Goal: Contribute content: Contribute content

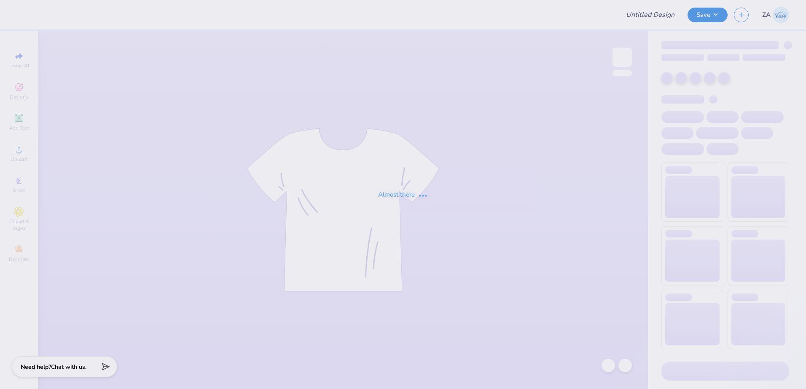
type input "tchi parents weekend shirt"
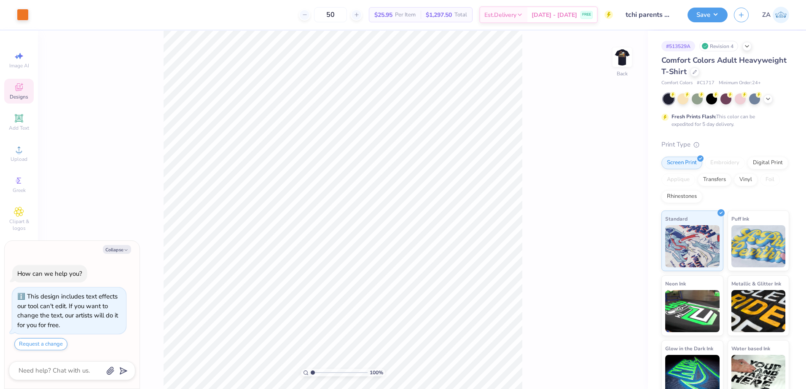
click at [29, 99] on div "Designs" at bounding box center [18, 91] width 29 height 25
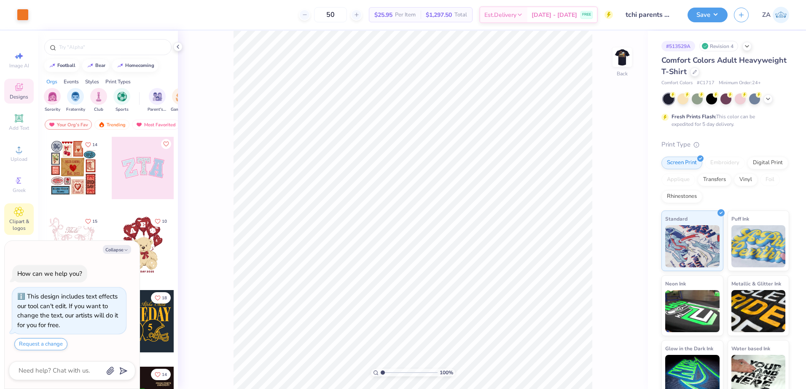
click at [19, 206] on div "Clipart & logos" at bounding box center [18, 220] width 29 height 32
type textarea "x"
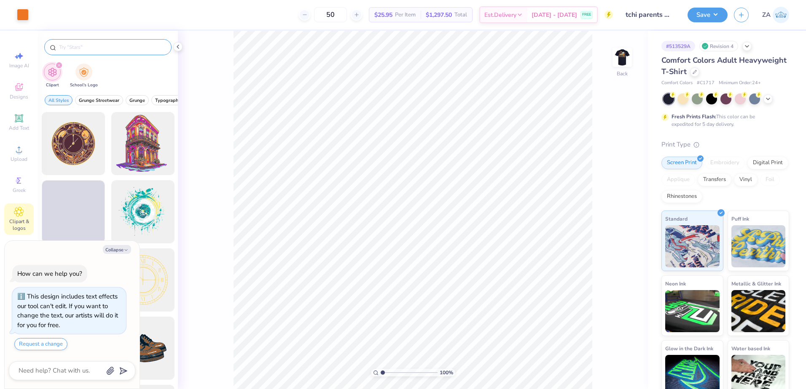
click at [113, 50] on input "text" at bounding box center [112, 47] width 108 height 8
click at [78, 75] on div "filter for School's Logo" at bounding box center [83, 71] width 17 height 17
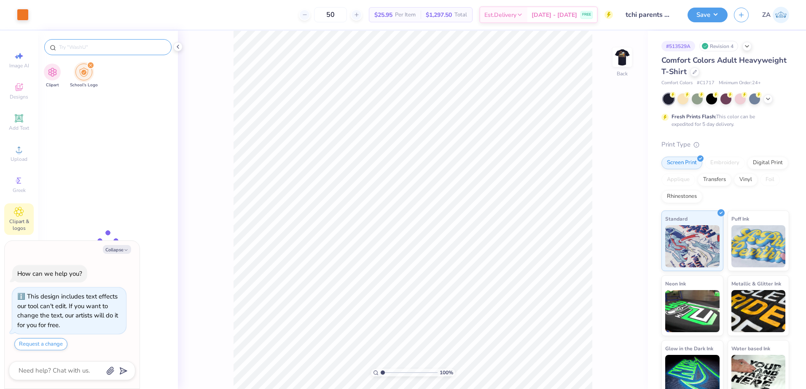
click at [86, 48] on input "text" at bounding box center [112, 47] width 108 height 8
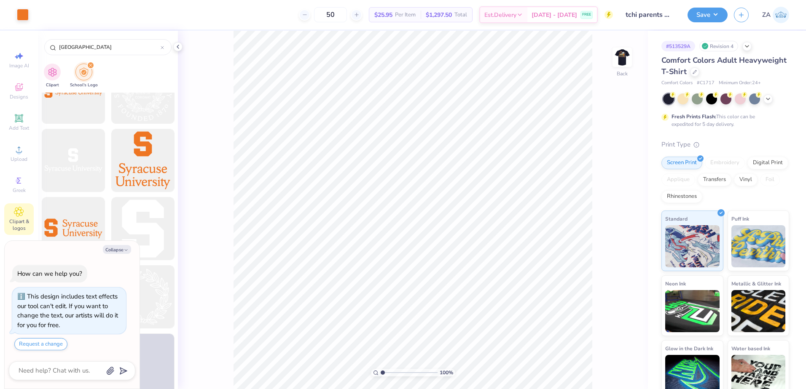
scroll to position [181, 0]
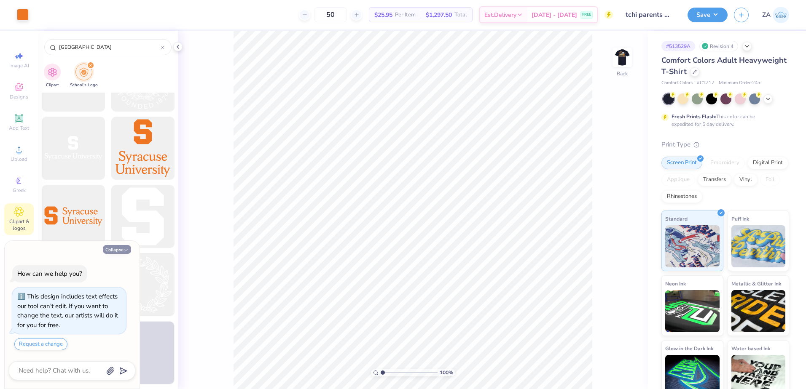
type input "[GEOGRAPHIC_DATA]"
click at [125, 250] on icon "button" at bounding box center [125, 250] width 5 height 5
type textarea "x"
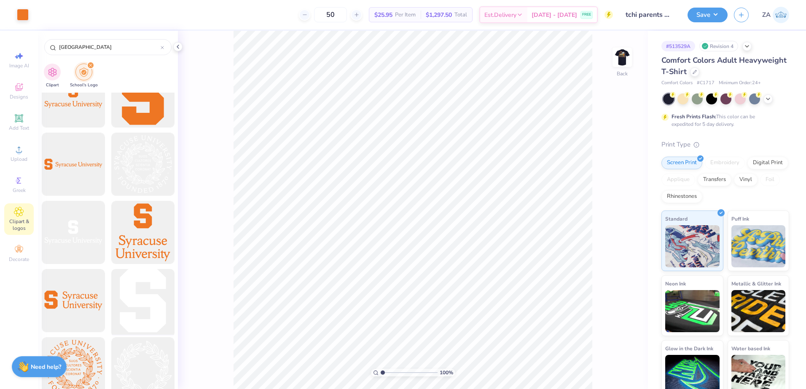
scroll to position [0, 0]
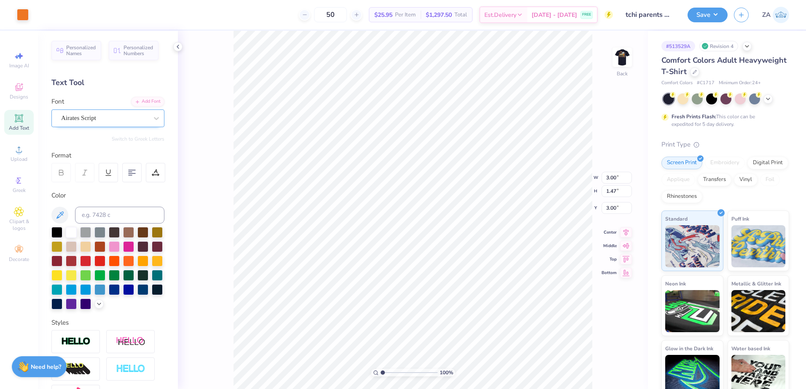
click at [127, 116] on div "Airates Script" at bounding box center [104, 118] width 88 height 13
click at [611, 51] on div "100 % Back" at bounding box center [413, 210] width 470 height 359
click at [618, 51] on img at bounding box center [622, 57] width 34 height 34
type input "0.24"
type input "0.53"
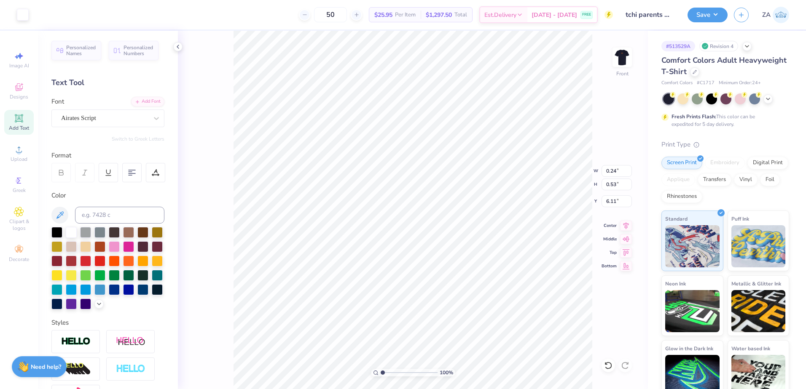
type input "6.11"
click at [620, 59] on img at bounding box center [622, 57] width 34 height 34
click at [22, 17] on div at bounding box center [23, 14] width 12 height 12
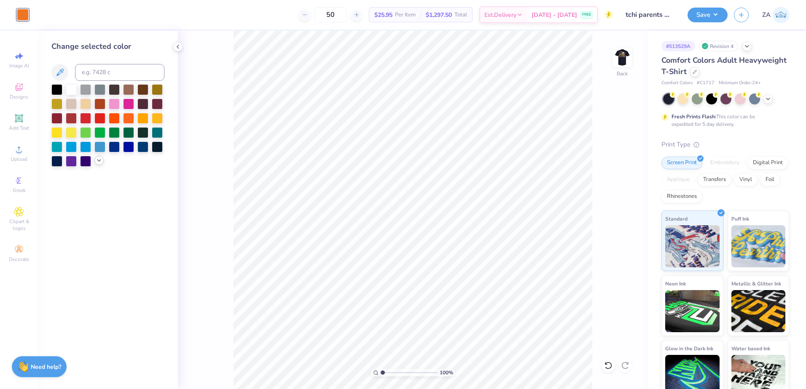
click at [96, 159] on icon at bounding box center [99, 160] width 7 height 7
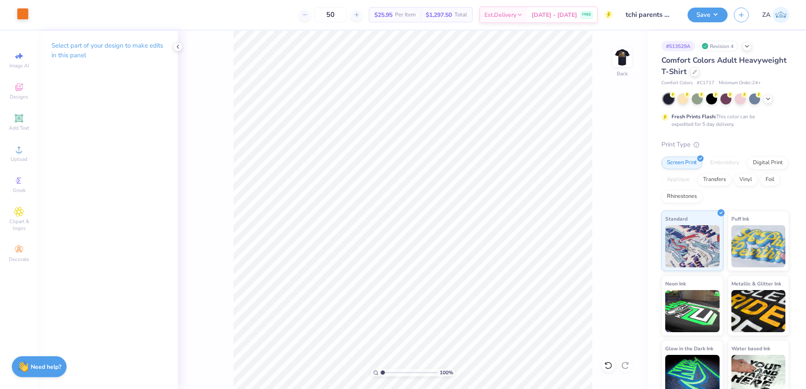
click at [26, 17] on div at bounding box center [23, 14] width 12 height 12
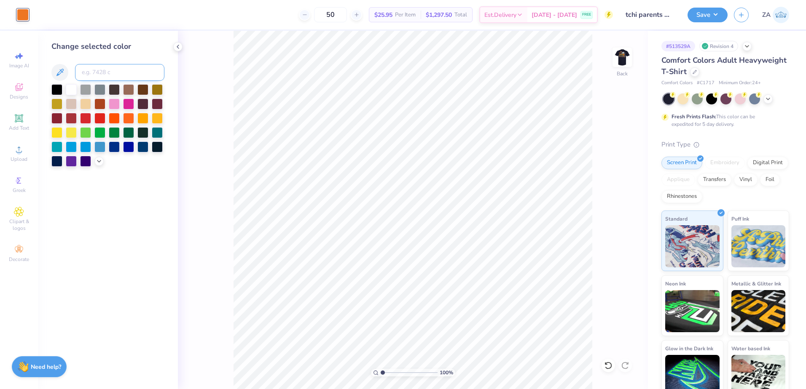
click at [113, 78] on input at bounding box center [119, 72] width 89 height 17
click at [125, 177] on div "Change selected color 2017 C" at bounding box center [108, 210] width 140 height 359
drag, startPoint x: 109, startPoint y: 74, endPoint x: 71, endPoint y: 70, distance: 38.6
click at [71, 70] on div "2017 C" at bounding box center [107, 72] width 113 height 17
type input "714"
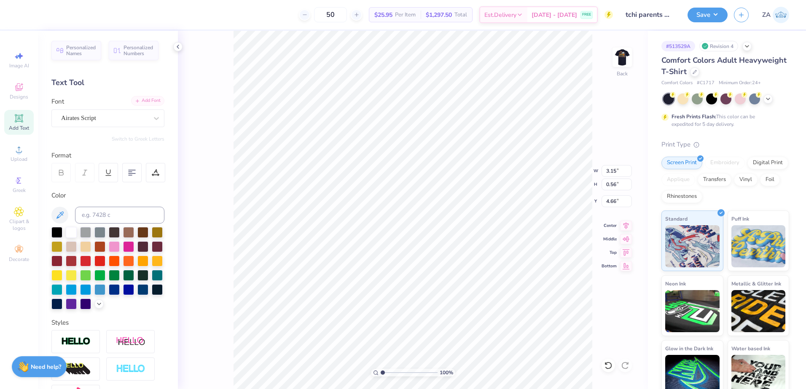
click at [141, 102] on div "Add Font" at bounding box center [147, 101] width 33 height 10
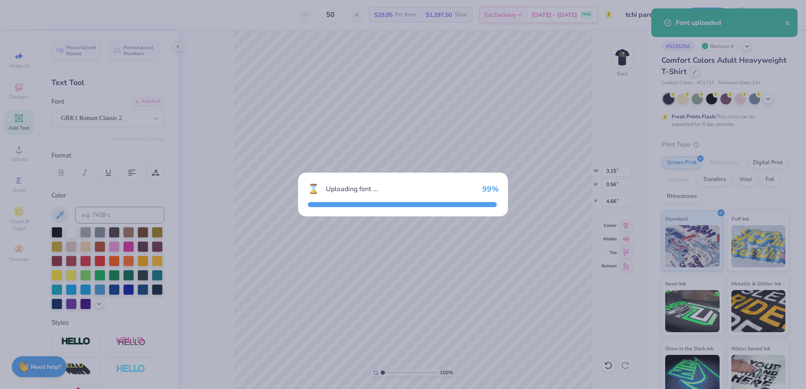
type input "4.49"
type input "0.49"
type input "4.69"
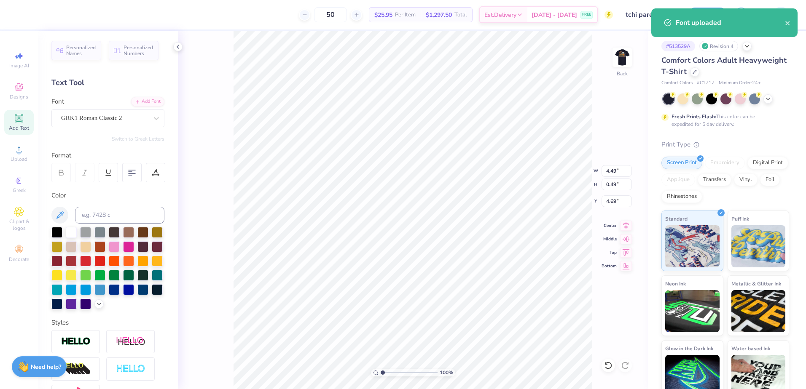
scroll to position [7, 1]
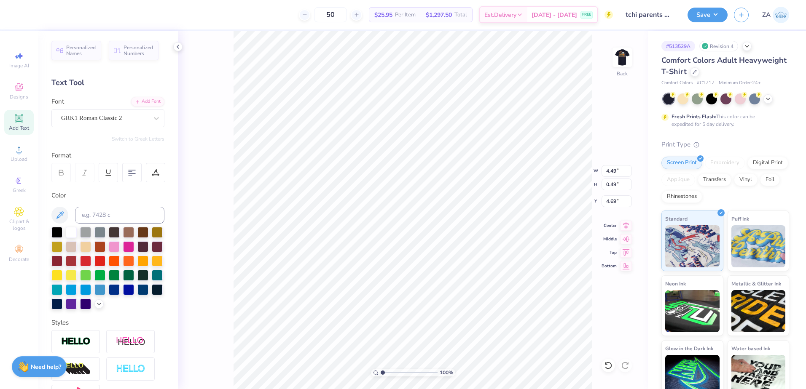
type textarea "S"
type textarea "[GEOGRAPHIC_DATA], [GEOGRAPHIC_DATA]"
type input "1.71"
click at [386, 373] on input "range" at bounding box center [409, 373] width 57 height 8
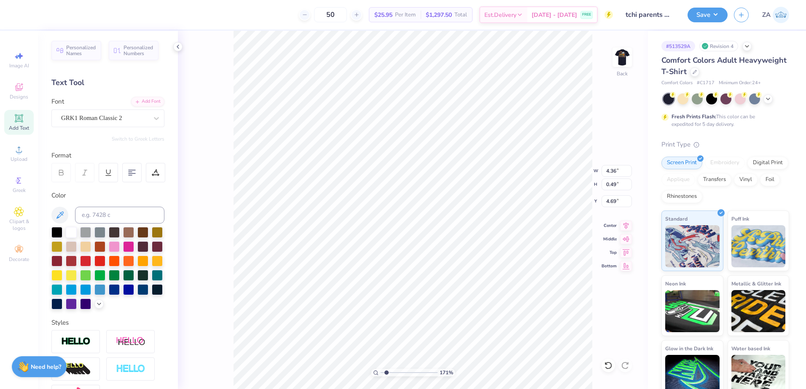
type input "2.82"
type input "0.32"
type input "4.87"
type input "4.64"
drag, startPoint x: 619, startPoint y: 172, endPoint x: 601, endPoint y: 171, distance: 17.3
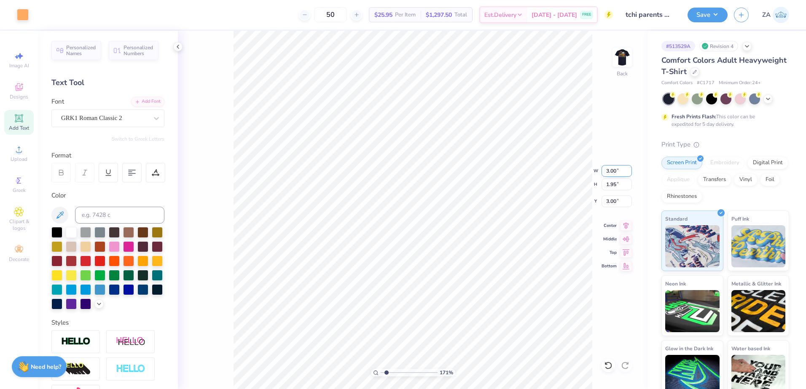
click at [605, 170] on input "3.00" at bounding box center [616, 171] width 30 height 12
type input "3.15"
type input "2.05"
drag, startPoint x: 621, startPoint y: 201, endPoint x: 604, endPoint y: 200, distance: 16.9
click at [604, 200] on input "2.95" at bounding box center [616, 202] width 30 height 12
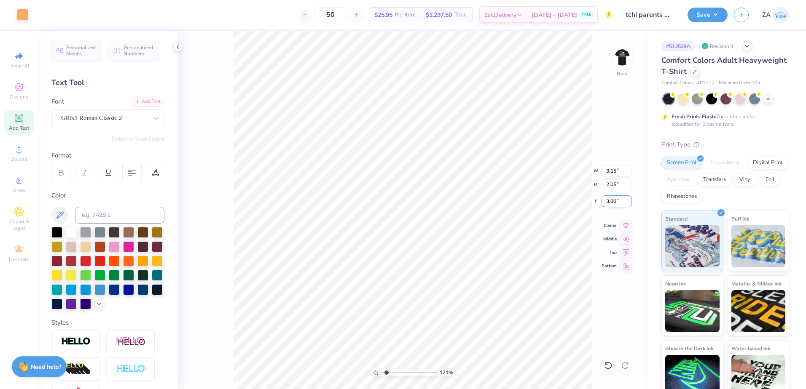
type input "3.00"
drag, startPoint x: 388, startPoint y: 373, endPoint x: 383, endPoint y: 369, distance: 5.4
type input "1"
click at [381, 370] on input "range" at bounding box center [409, 373] width 57 height 8
click at [28, 13] on div at bounding box center [23, 14] width 12 height 12
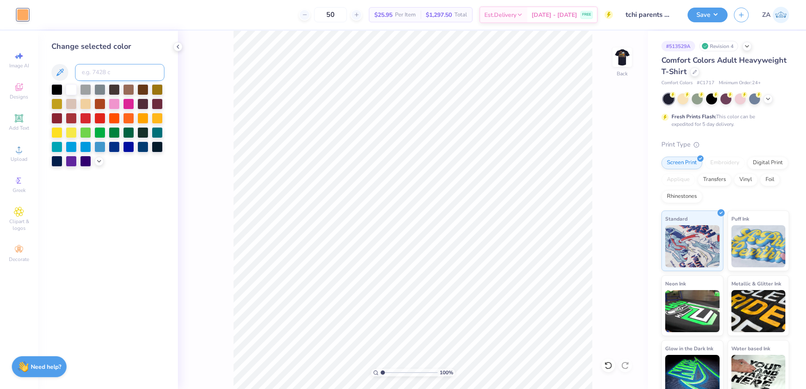
click at [102, 75] on input at bounding box center [119, 72] width 89 height 17
type input "1495"
click at [604, 65] on div "100 % Back" at bounding box center [413, 210] width 470 height 359
click at [621, 59] on img at bounding box center [622, 57] width 34 height 34
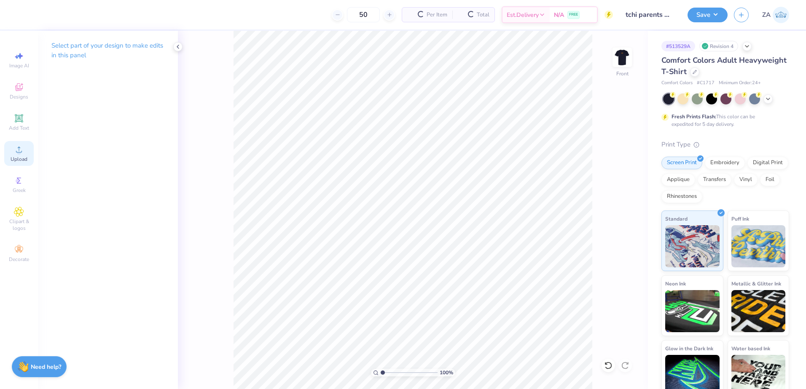
click at [14, 150] on icon at bounding box center [19, 150] width 10 height 10
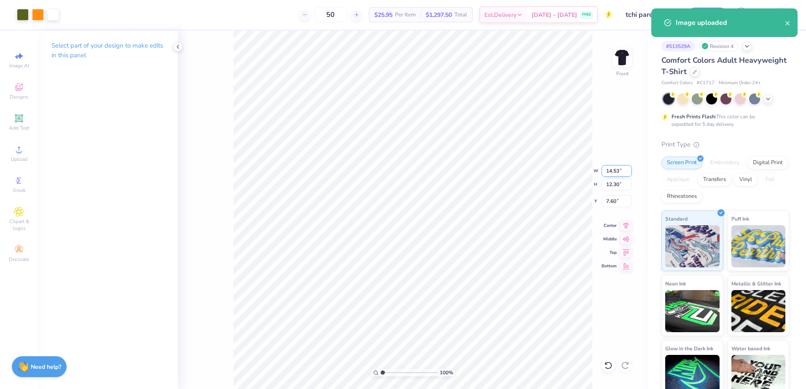
drag, startPoint x: 606, startPoint y: 172, endPoint x: 619, endPoint y: 173, distance: 12.7
click at [619, 173] on input "14.53" at bounding box center [616, 171] width 30 height 12
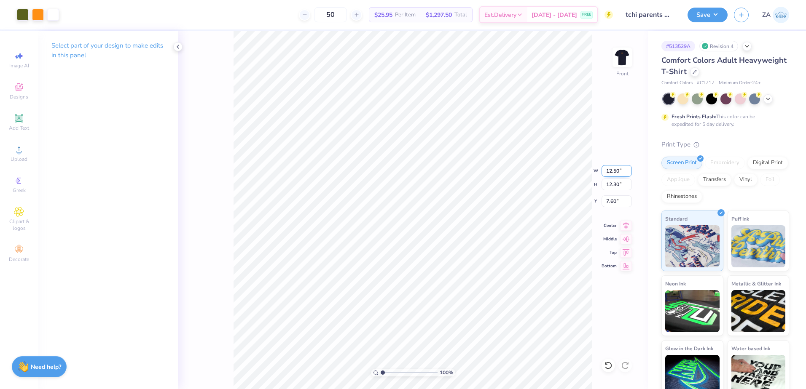
type input "12.50"
type input "10.58"
click at [620, 204] on input "8.46" at bounding box center [616, 202] width 30 height 12
drag, startPoint x: 619, startPoint y: 204, endPoint x: 605, endPoint y: 204, distance: 13.5
click at [605, 204] on input "8.46" at bounding box center [616, 202] width 30 height 12
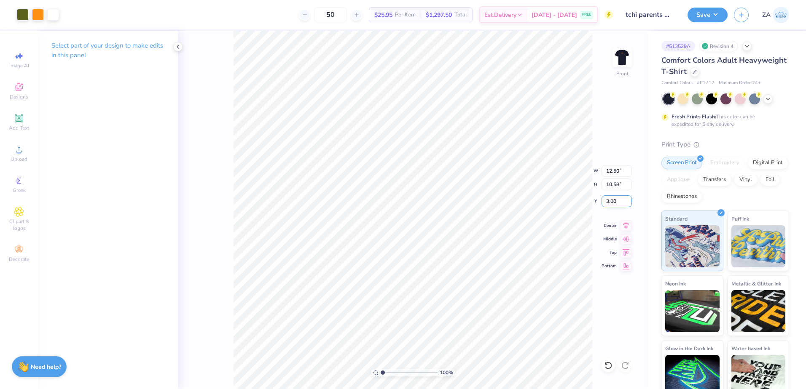
type input "3.00"
click at [711, 13] on button "Save" at bounding box center [707, 13] width 40 height 15
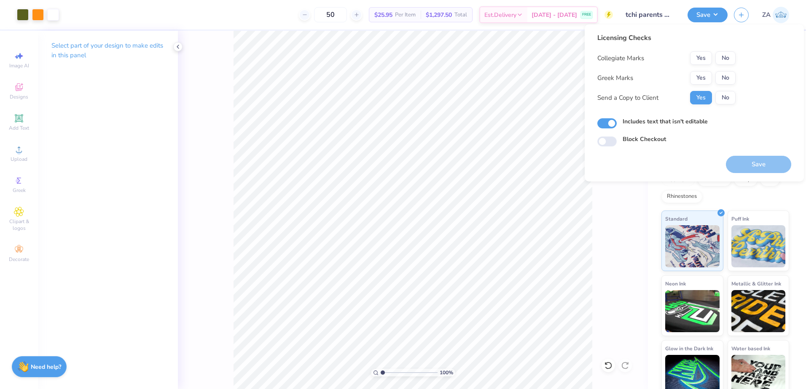
drag, startPoint x: 702, startPoint y: 74, endPoint x: 700, endPoint y: 65, distance: 9.4
click at [700, 64] on button "Yes" at bounding box center [701, 57] width 22 height 13
click at [702, 72] on button "Yes" at bounding box center [701, 77] width 22 height 13
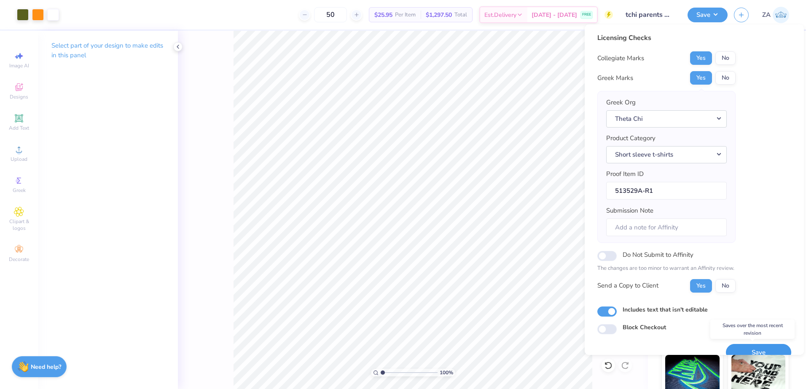
click at [740, 350] on button "Save" at bounding box center [758, 352] width 65 height 17
